Goal: Navigation & Orientation: Find specific page/section

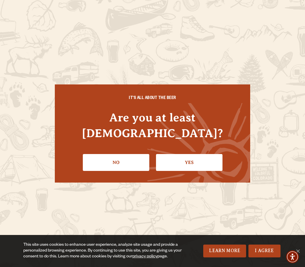
click at [188, 157] on link "Yes" at bounding box center [189, 162] width 66 height 17
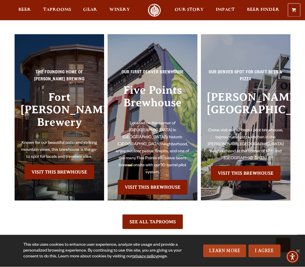
scroll to position [1077, 0]
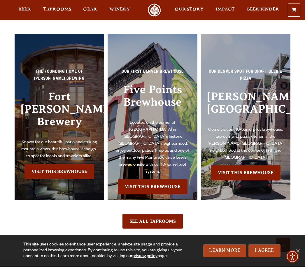
click at [73, 165] on link "Visit this Brewhouse" at bounding box center [59, 172] width 70 height 15
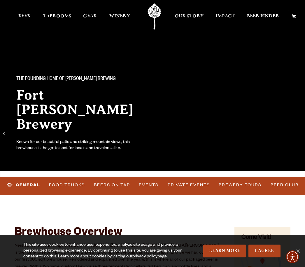
click at [91, 17] on span "Gear" at bounding box center [90, 16] width 14 height 5
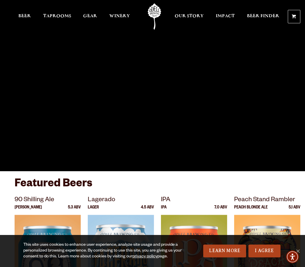
click at [89, 18] on span "Gear" at bounding box center [90, 16] width 14 height 5
